Goal: Task Accomplishment & Management: Manage account settings

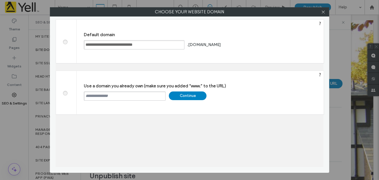
click at [189, 95] on div "Continue" at bounding box center [188, 96] width 38 height 9
click at [325, 11] on div at bounding box center [323, 12] width 9 height 9
click at [324, 11] on icon at bounding box center [323, 12] width 4 height 4
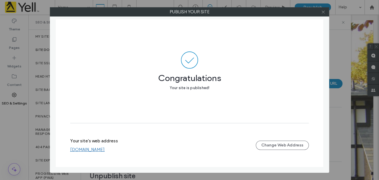
click at [323, 10] on icon at bounding box center [323, 12] width 4 height 4
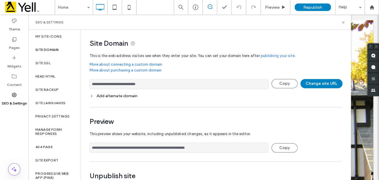
scroll to position [22, 0]
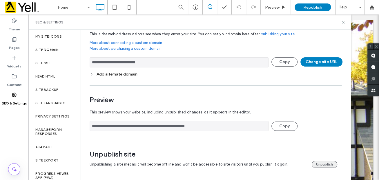
click at [324, 165] on button "Unpublish" at bounding box center [325, 164] width 26 height 7
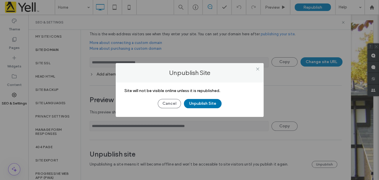
click at [206, 106] on button "Unpublish Site" at bounding box center [203, 103] width 38 height 9
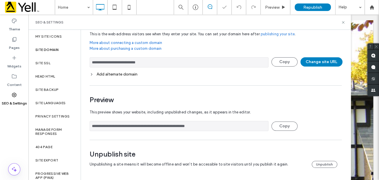
scroll to position [0, 0]
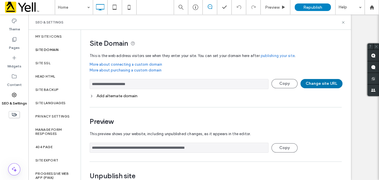
click at [325, 80] on button "Change site URL" at bounding box center [321, 83] width 42 height 9
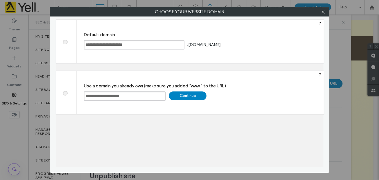
drag, startPoint x: 143, startPoint y: 95, endPoint x: 86, endPoint y: 93, distance: 56.8
click at [86, 93] on input "**********" at bounding box center [125, 96] width 82 height 9
click at [194, 96] on div "Continue" at bounding box center [188, 96] width 38 height 9
click at [321, 13] on icon at bounding box center [323, 12] width 4 height 4
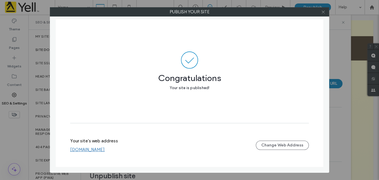
click at [322, 11] on use at bounding box center [322, 11] width 3 height 3
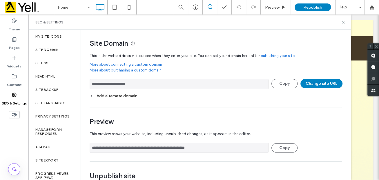
scroll to position [22, 0]
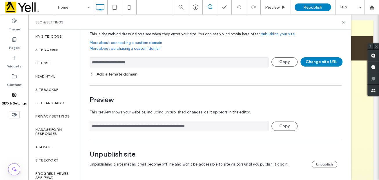
click at [316, 160] on div "Unpublish site Unpublishing a site means it will become offline and won't be ac…" at bounding box center [214, 159] width 248 height 18
click at [318, 165] on button "Unpublish" at bounding box center [325, 164] width 26 height 7
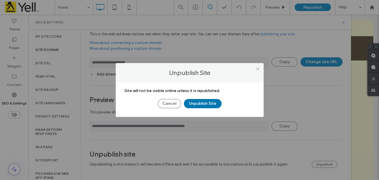
click at [199, 103] on button "Unpublish Site" at bounding box center [203, 103] width 38 height 9
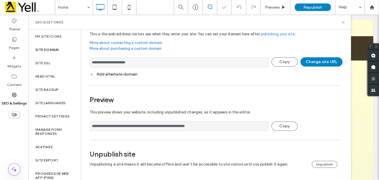
scroll to position [0, 0]
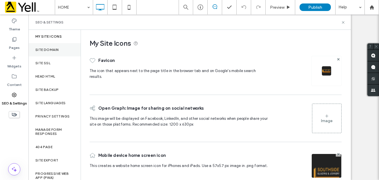
click at [37, 46] on div "Site Domain" at bounding box center [54, 49] width 52 height 13
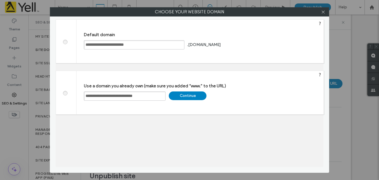
click at [84, 96] on input "**********" at bounding box center [125, 96] width 82 height 9
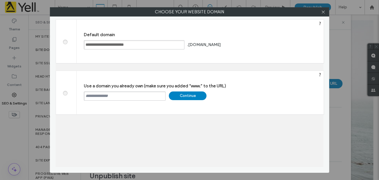
click at [186, 97] on div "Continue" at bounding box center [188, 96] width 38 height 9
click at [322, 12] on icon at bounding box center [323, 12] width 4 height 4
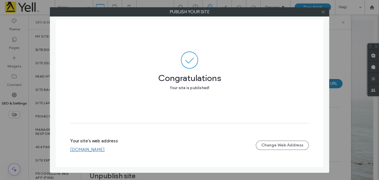
click at [325, 11] on icon at bounding box center [323, 12] width 4 height 4
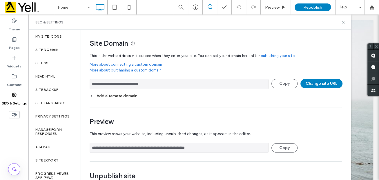
scroll to position [22, 0]
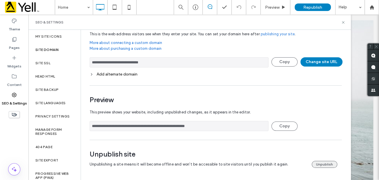
click at [323, 164] on button "Unpublish" at bounding box center [325, 164] width 26 height 7
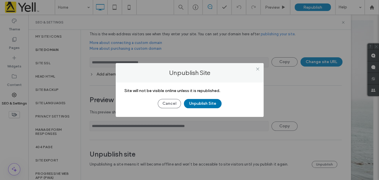
click at [204, 103] on button "Unpublish Site" at bounding box center [203, 103] width 38 height 9
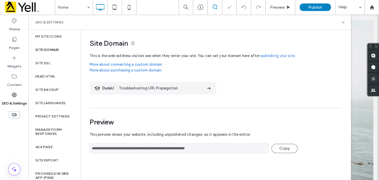
scroll to position [0, 0]
